Goal: Task Accomplishment & Management: Manage account settings

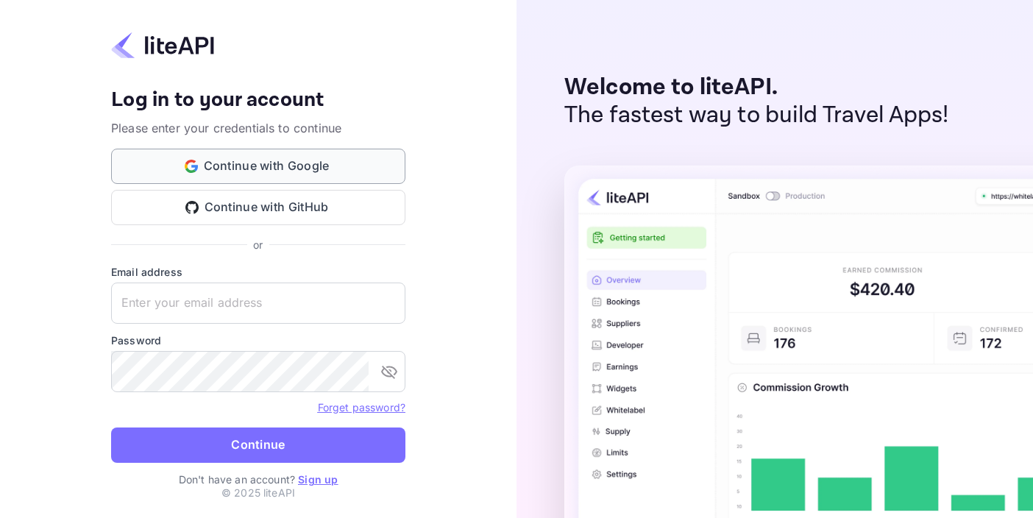
click at [263, 164] on button "Continue with Google" at bounding box center [258, 166] width 294 height 35
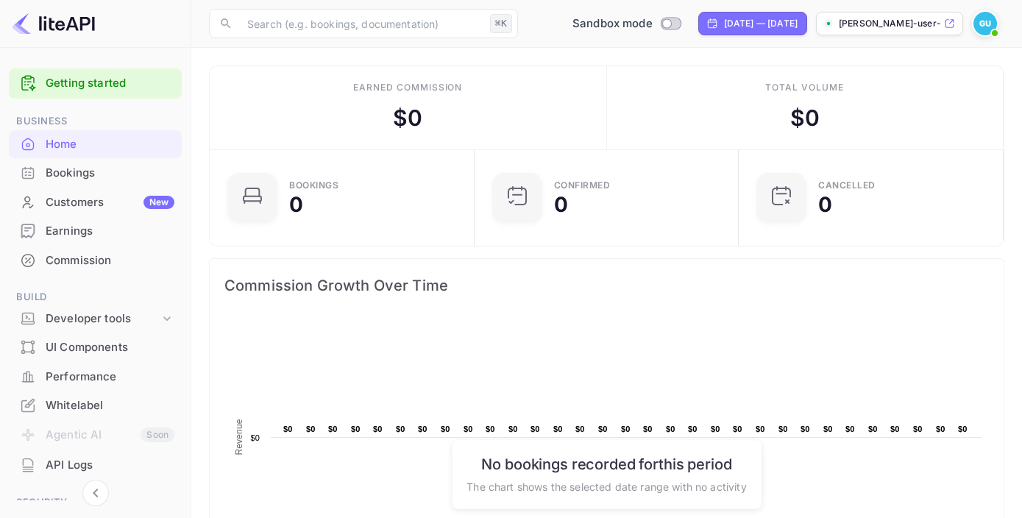
click at [927, 24] on p "gladson-user-fkdet.nui..." at bounding box center [890, 23] width 102 height 13
click at [84, 403] on div "Whitelabel" at bounding box center [110, 405] width 129 height 17
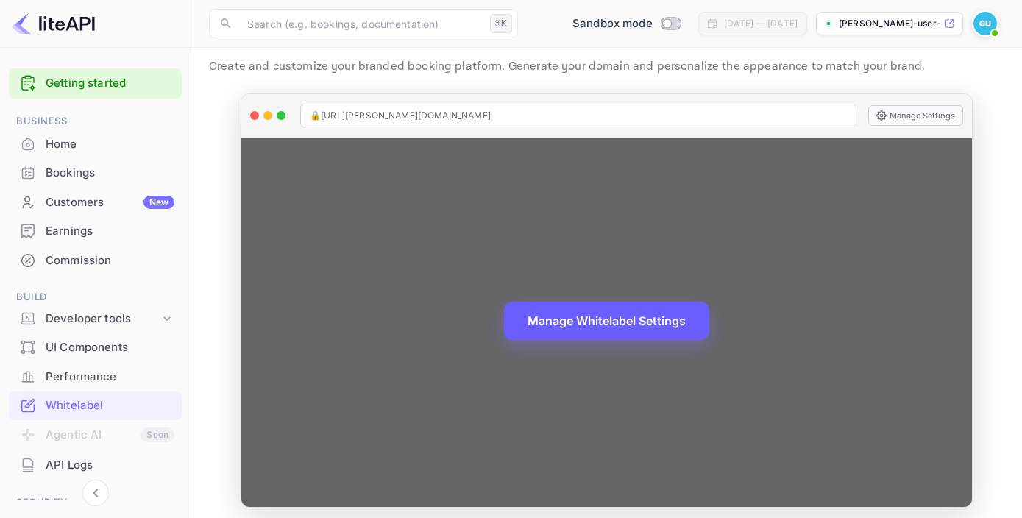
scroll to position [47, 0]
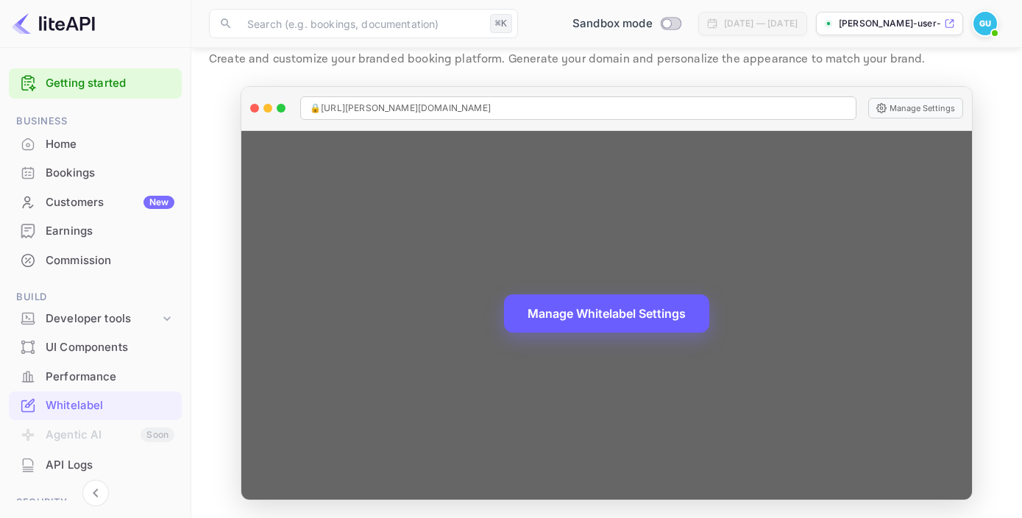
click at [632, 312] on button "Manage Whitelabel Settings" at bounding box center [606, 313] width 205 height 38
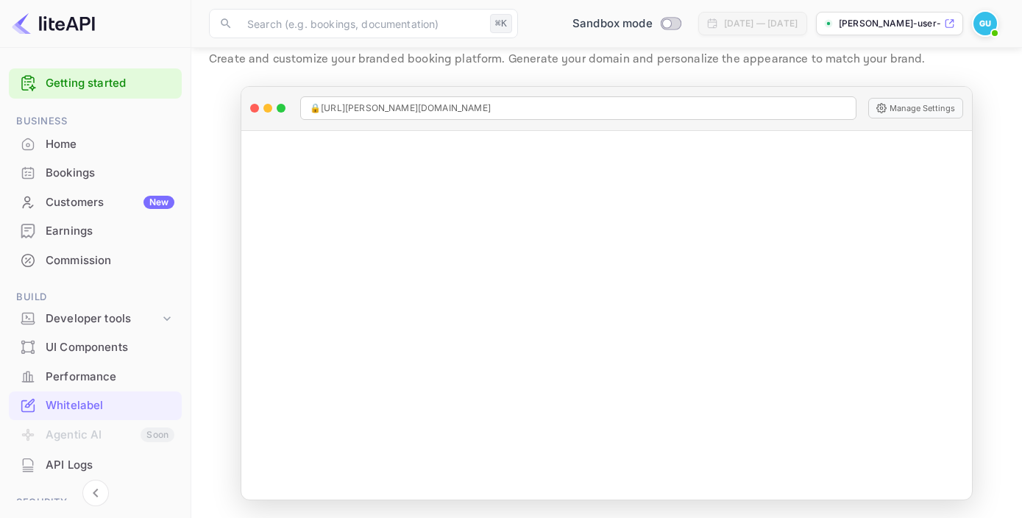
click at [1001, 127] on main "Whitelabel Create and customize your branded booking platform. Generate your do…" at bounding box center [606, 259] width 830 height 517
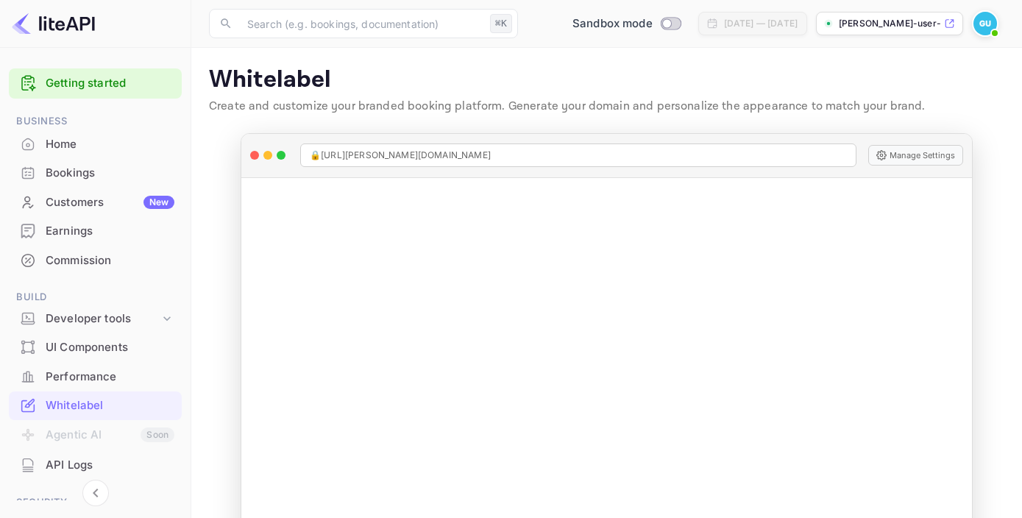
scroll to position [3, 0]
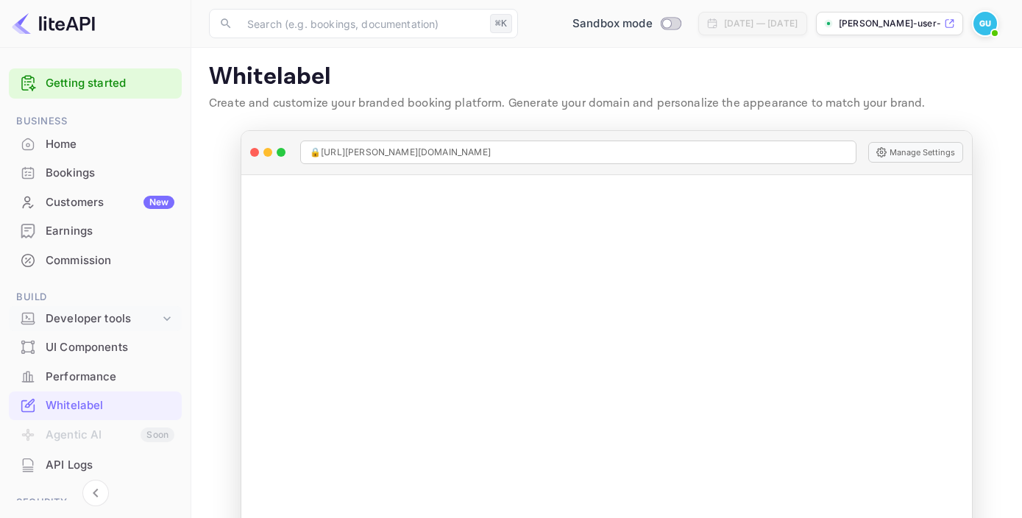
click at [138, 311] on div "Developer tools" at bounding box center [103, 318] width 114 height 17
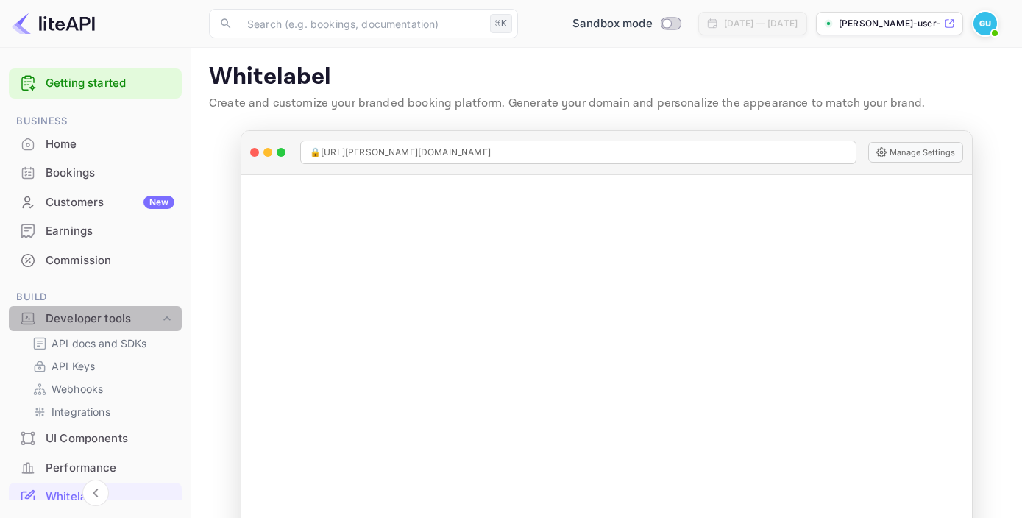
click at [138, 311] on div "Developer tools" at bounding box center [103, 318] width 114 height 17
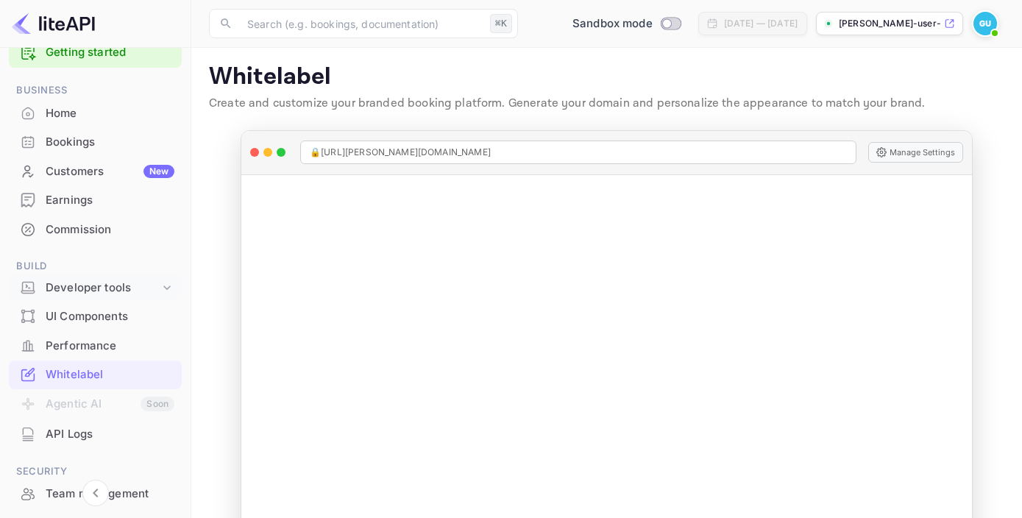
scroll to position [191, 0]
